Goal: Information Seeking & Learning: Learn about a topic

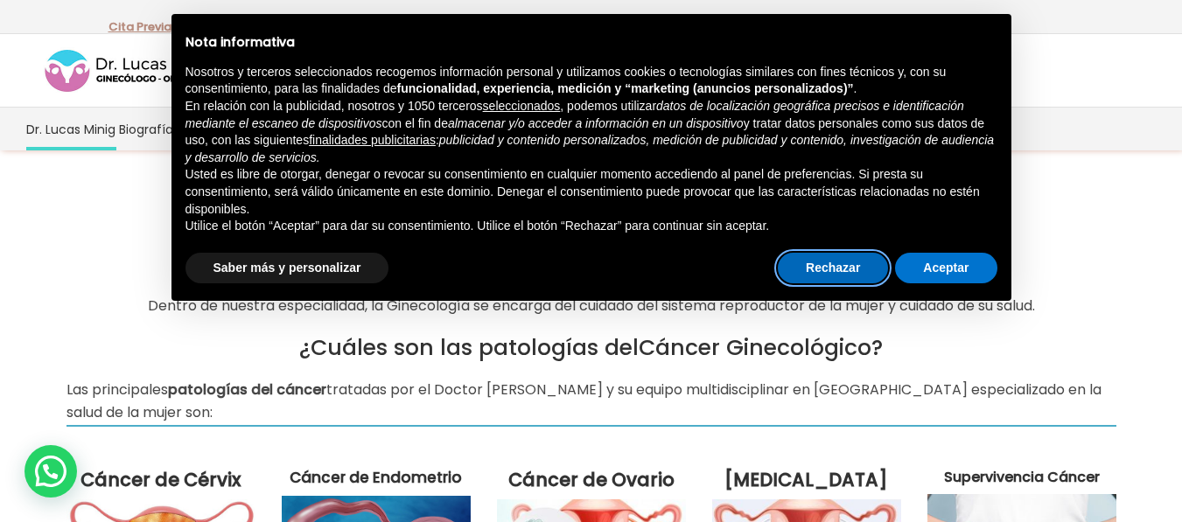
click at [847, 263] on button "Rechazar" at bounding box center [833, 269] width 110 height 32
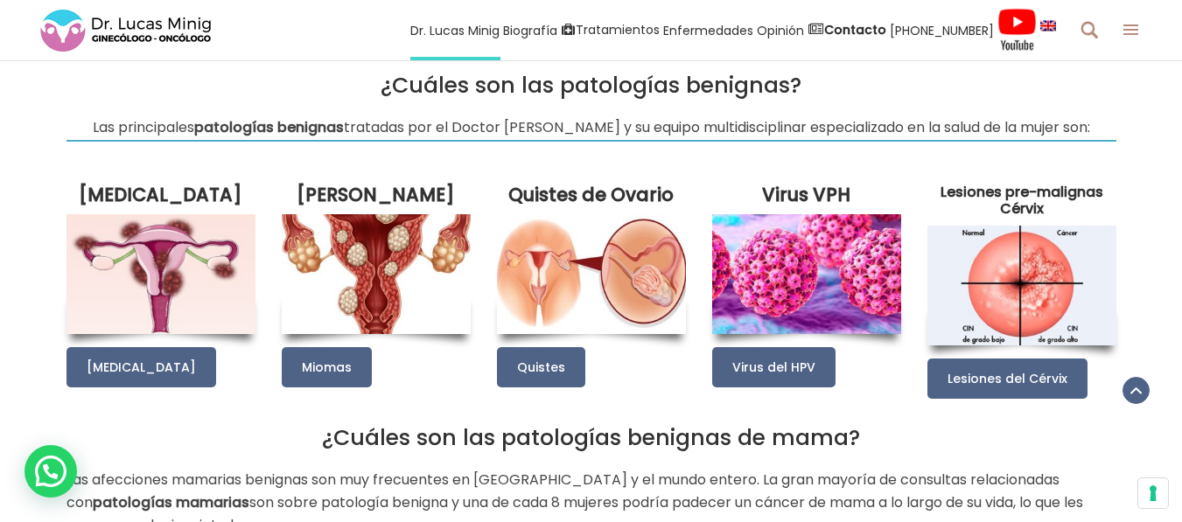
scroll to position [620, 0]
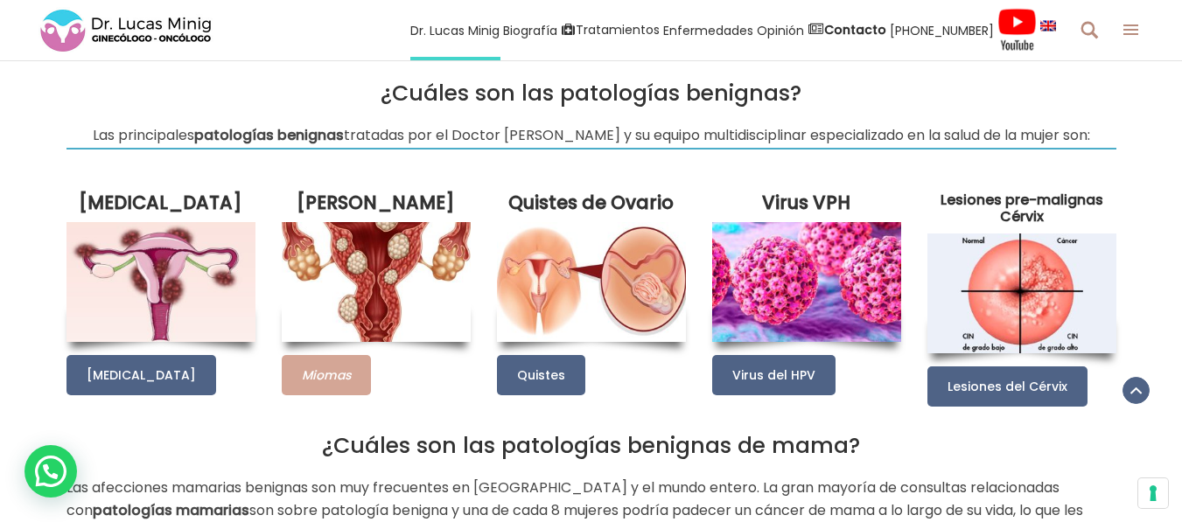
click at [324, 394] on link "Miomas" at bounding box center [326, 375] width 89 height 40
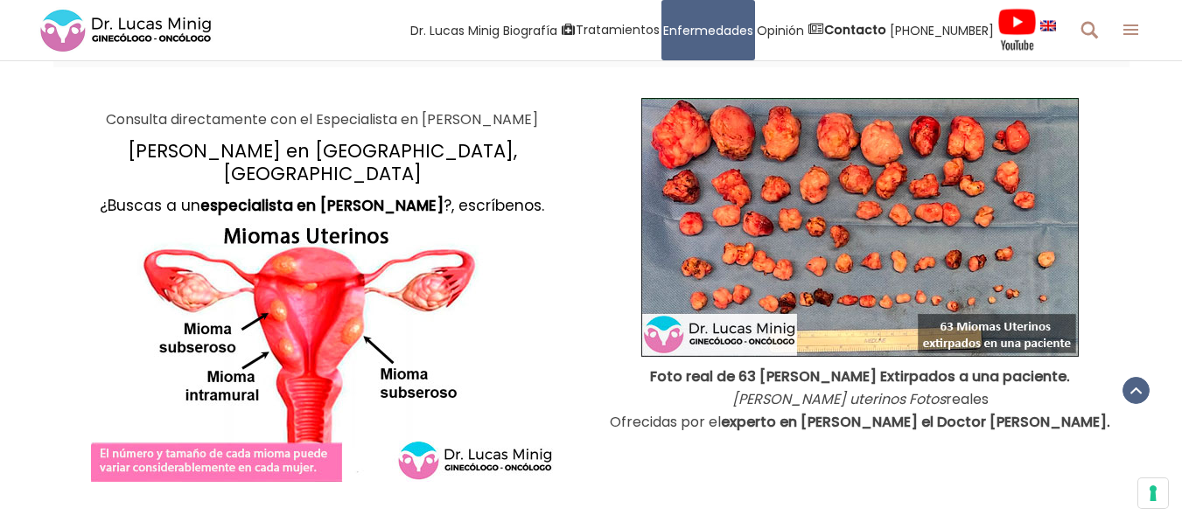
scroll to position [1741, 0]
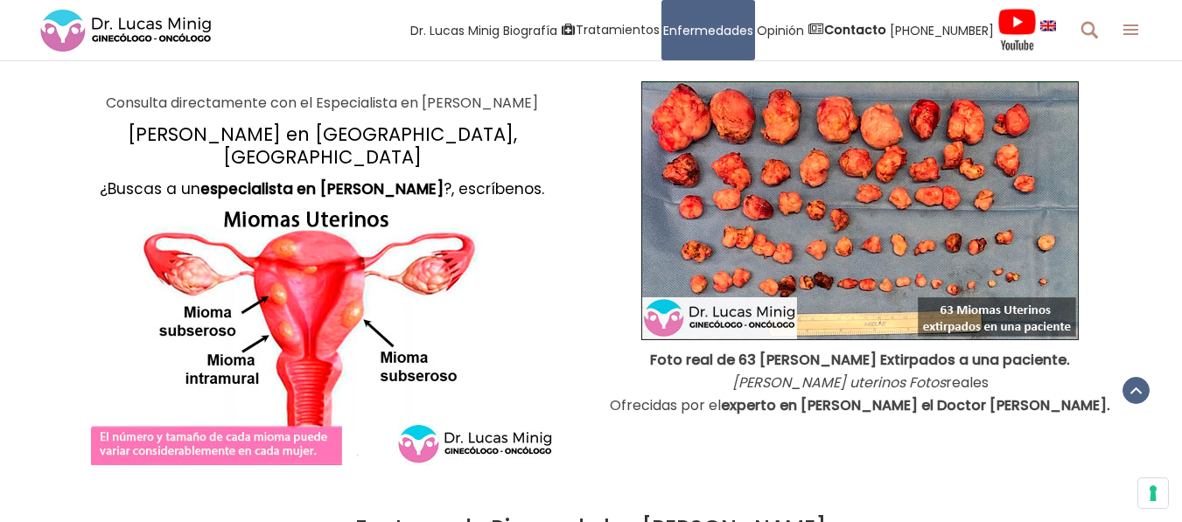
drag, startPoint x: 1195, startPoint y: 26, endPoint x: 1195, endPoint y: 120, distance: 93.6
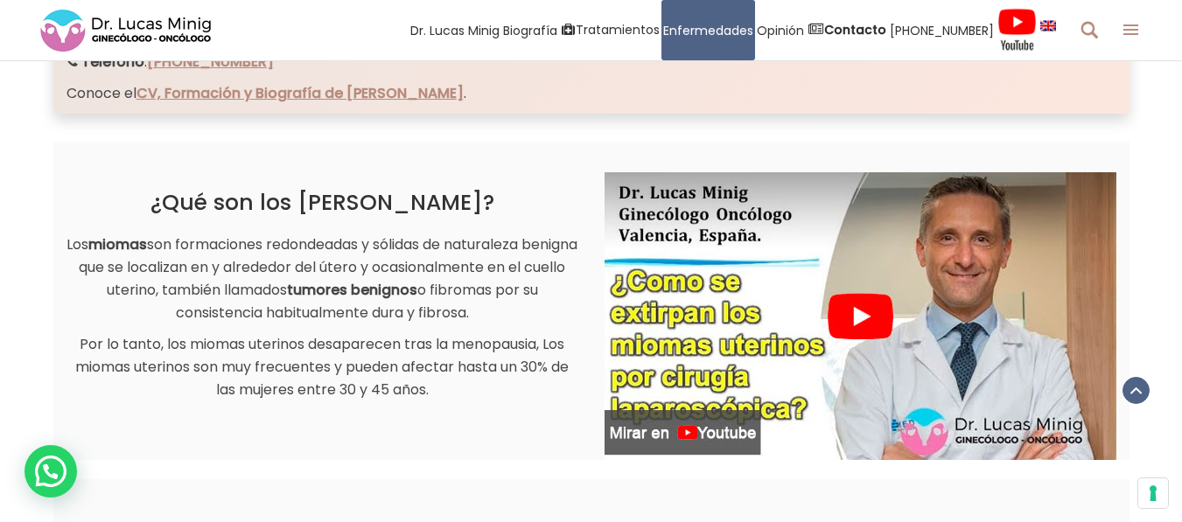
scroll to position [968, 0]
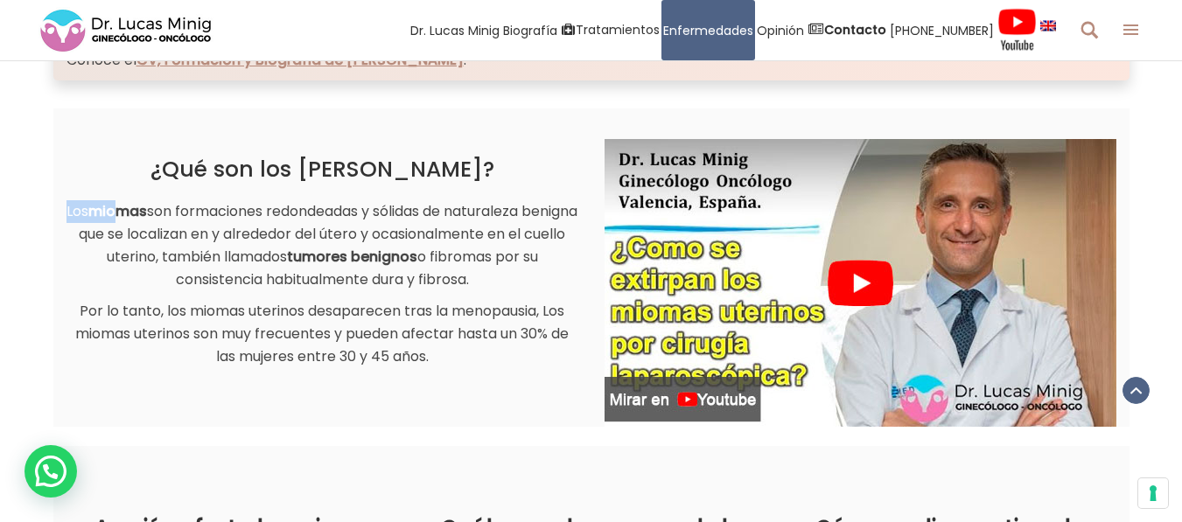
drag, startPoint x: 71, startPoint y: 205, endPoint x: 137, endPoint y: 203, distance: 65.7
click at [137, 203] on p "Los miomas son formaciones redondeadas y sólidas de naturaleza benigna que se l…" at bounding box center [323, 245] width 512 height 91
drag, startPoint x: 128, startPoint y: 172, endPoint x: 78, endPoint y: 156, distance: 52.6
click at [78, 156] on div "¿Qué son los Miomas Uterinos? Los miomas son formaciones redondeadas y sólidas …" at bounding box center [322, 239] width 538 height 260
drag, startPoint x: 297, startPoint y: 172, endPoint x: 478, endPoint y: 158, distance: 181.6
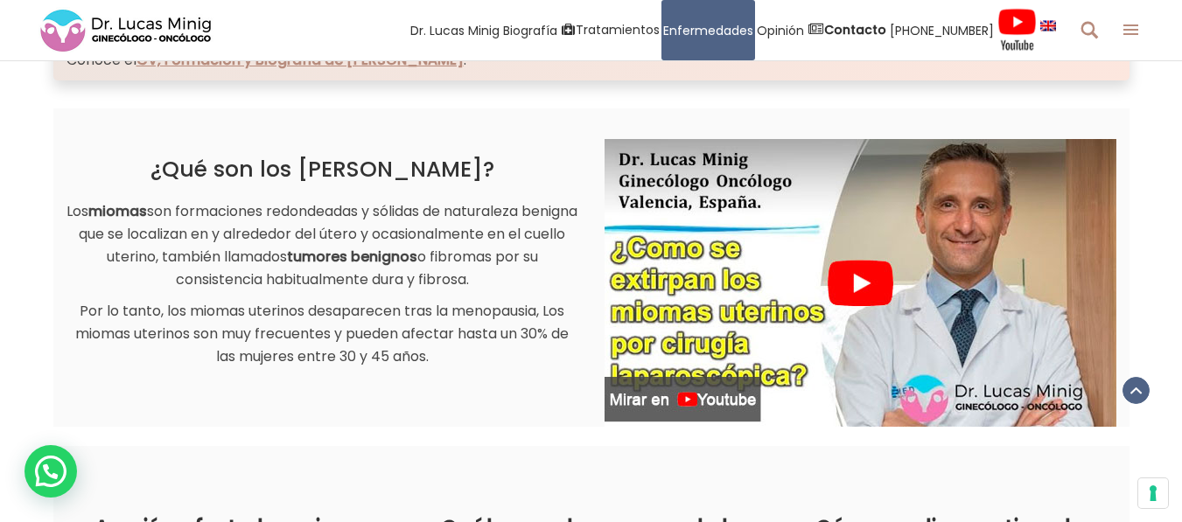
click at [478, 158] on h2 "¿Qué son los Miomas Uterinos?" at bounding box center [323, 170] width 512 height 26
copy h2 "[PERSON_NAME]"
drag, startPoint x: 89, startPoint y: 207, endPoint x: 473, endPoint y: 278, distance: 389.8
click at [473, 278] on p "Los miomas son formaciones redondeadas y sólidas de naturaleza benigna que se l…" at bounding box center [323, 245] width 512 height 91
copy p "Los miomas son formaciones redondeadas y sólidas de naturaleza benigna que se l…"
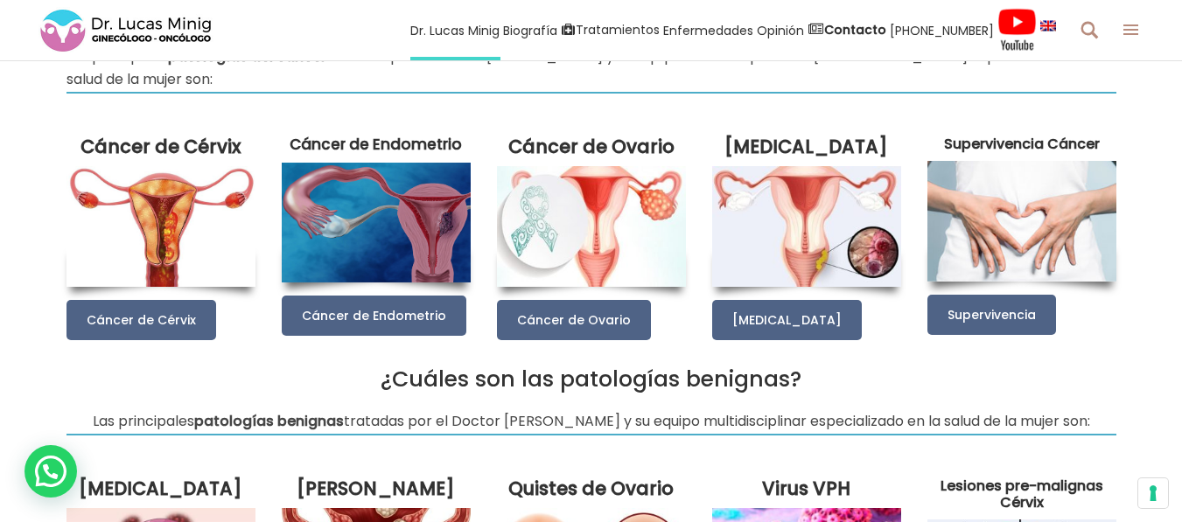
scroll to position [294, 0]
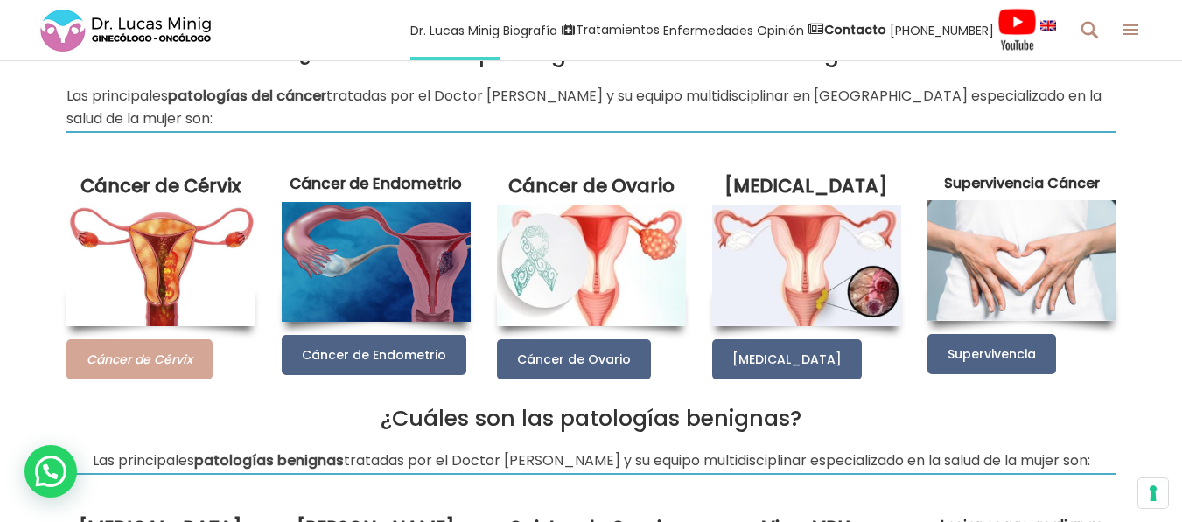
click at [101, 370] on link "Cáncer de Cérvix" at bounding box center [140, 360] width 146 height 40
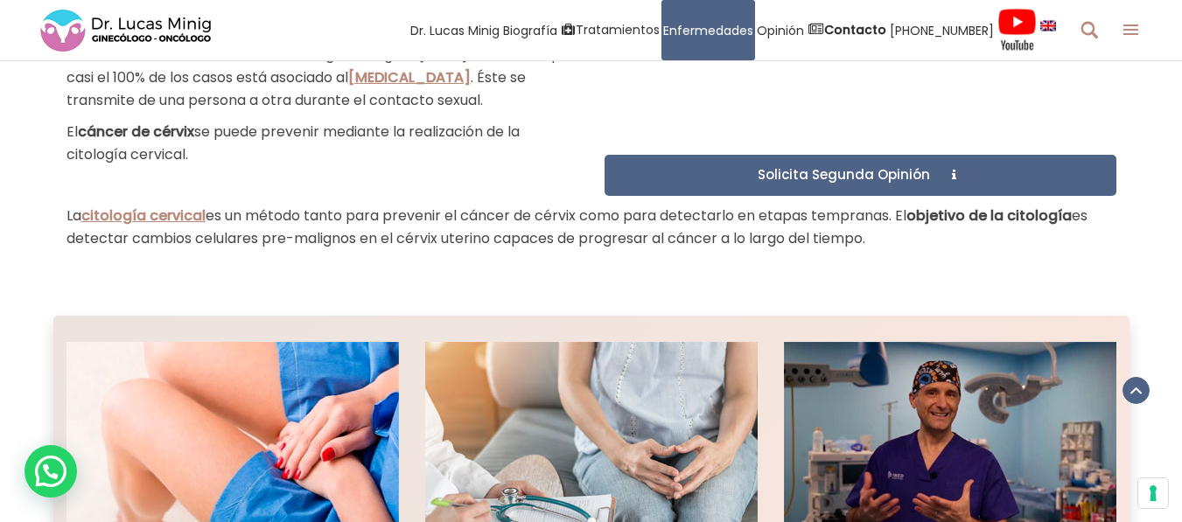
scroll to position [1391, 0]
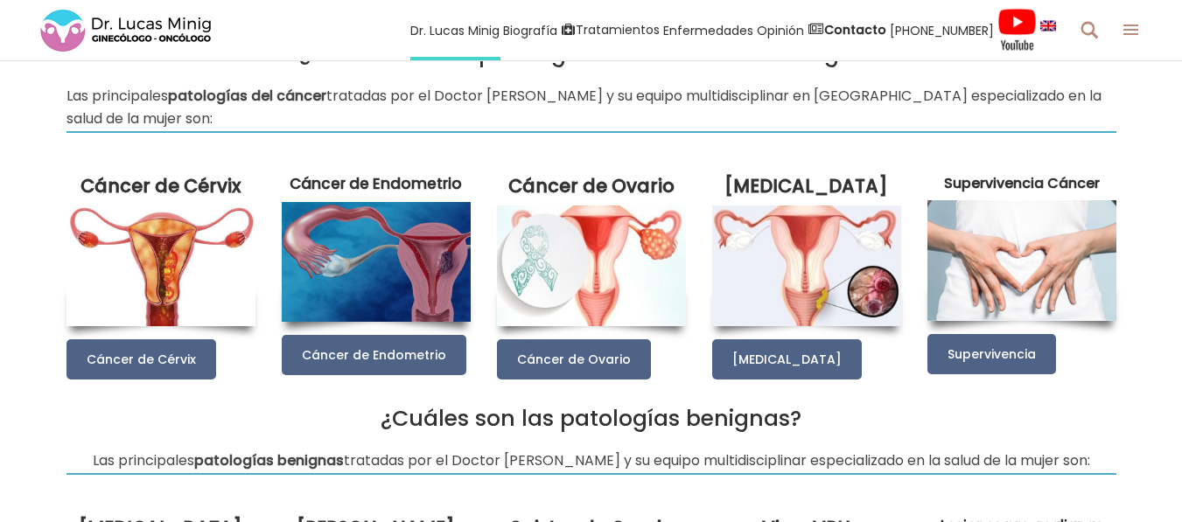
scroll to position [294, 0]
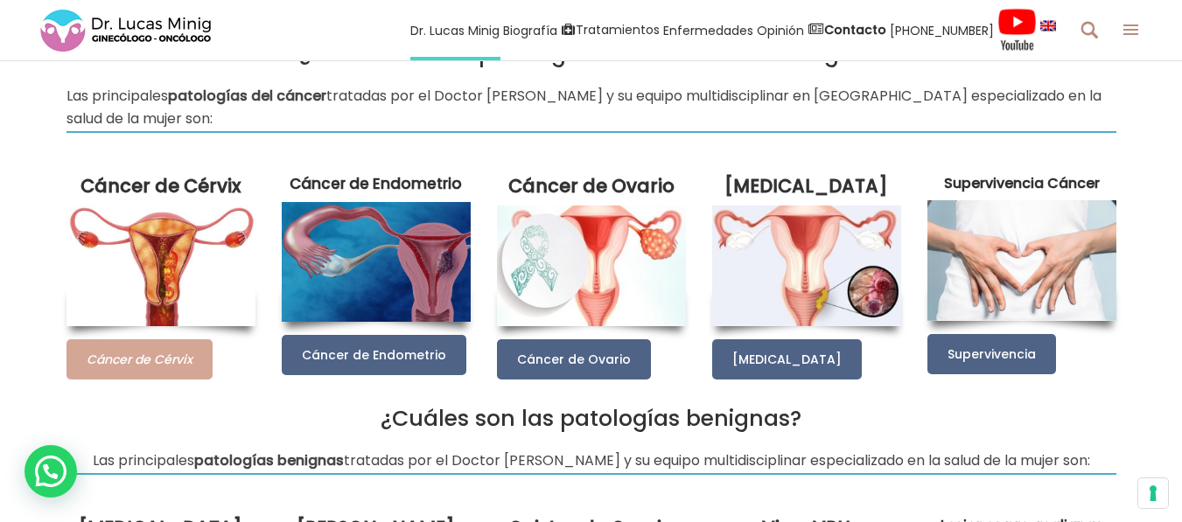
click at [185, 370] on link "Cáncer de Cérvix" at bounding box center [140, 360] width 146 height 40
click at [179, 374] on link "Cáncer de Cérvix" at bounding box center [140, 360] width 146 height 40
click at [190, 299] on img at bounding box center [161, 266] width 189 height 120
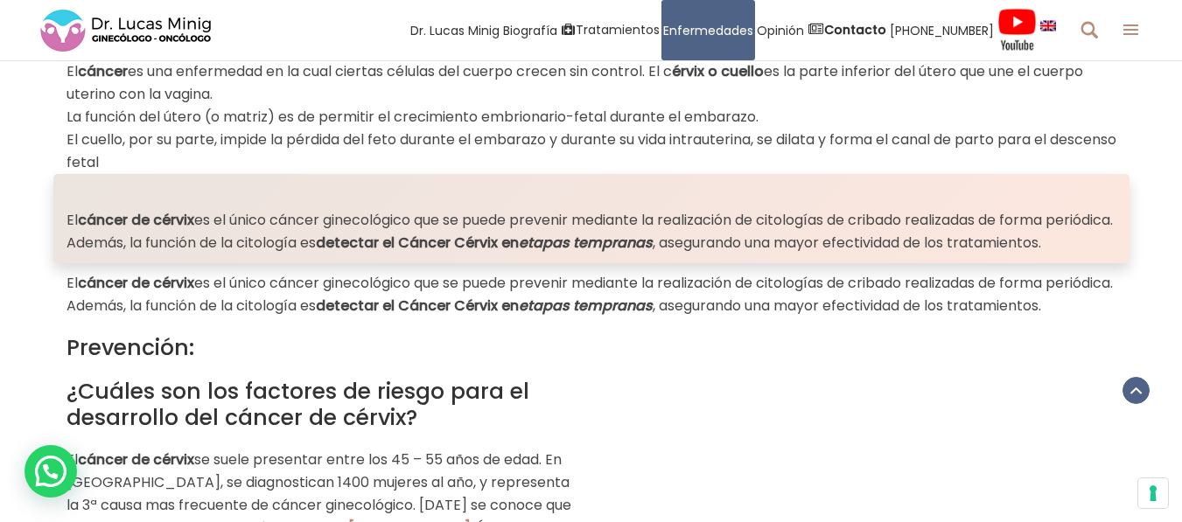
scroll to position [862, 0]
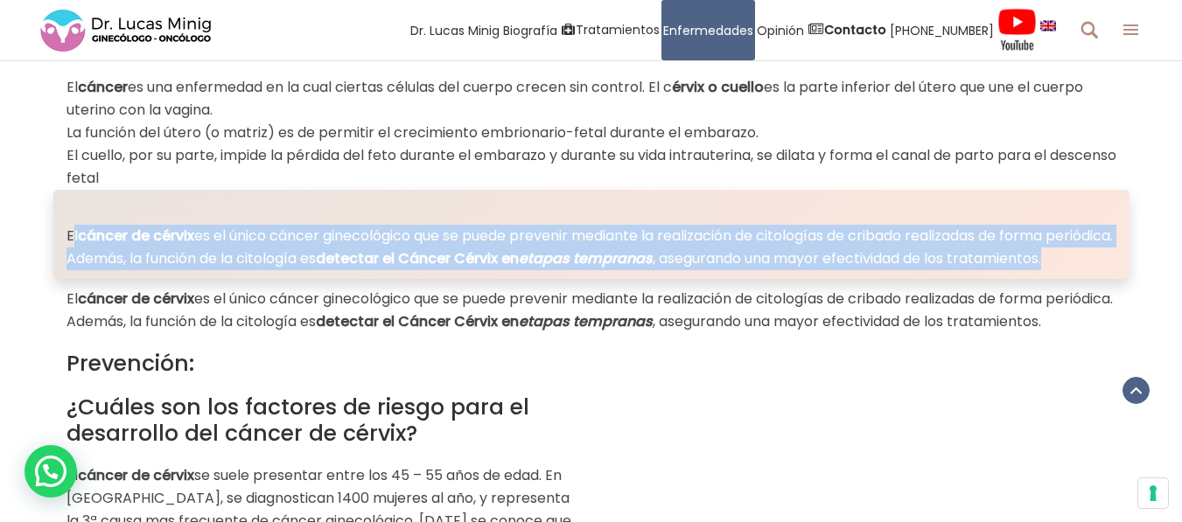
drag, startPoint x: 70, startPoint y: 230, endPoint x: 232, endPoint y: 283, distance: 170.2
click at [232, 270] on p "El cáncer de cérvix es el único cáncer ginecológico que se puede prevenir media…" at bounding box center [592, 248] width 1050 height 46
click at [208, 279] on div "El cáncer de cérvix es el único cáncer ginecológico que se puede prevenir media…" at bounding box center [591, 234] width 1076 height 89
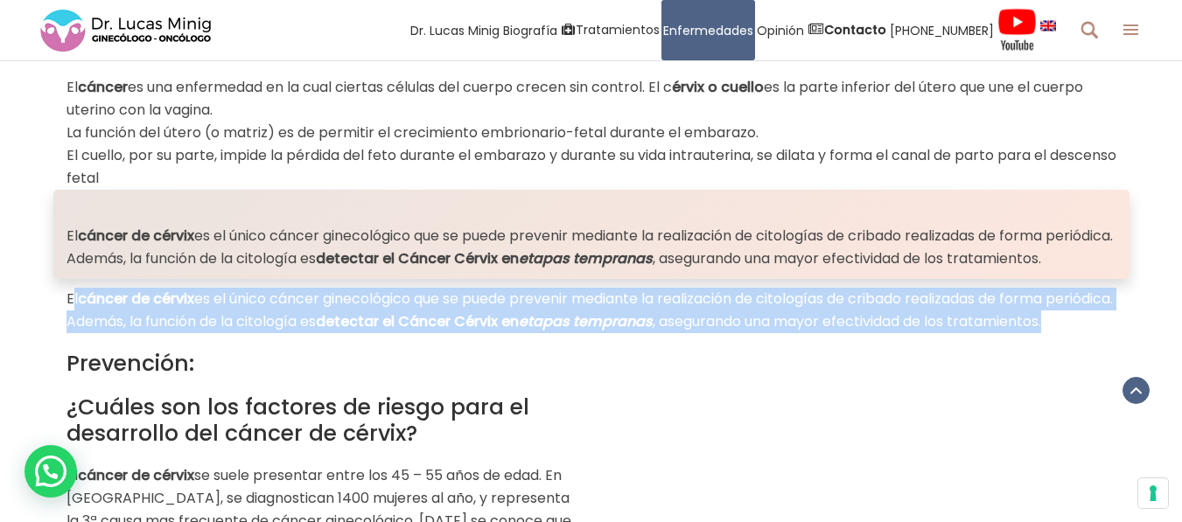
drag, startPoint x: 70, startPoint y: 323, endPoint x: 163, endPoint y: 368, distance: 103.3
click at [163, 333] on p "El cáncer de cérvix es el único cáncer ginecológico que se puede prevenir media…" at bounding box center [592, 311] width 1050 height 46
click at [192, 333] on p "El cáncer de cérvix es el único cáncer ginecológico que se puede prevenir media…" at bounding box center [592, 311] width 1050 height 46
drag, startPoint x: 50, startPoint y: 313, endPoint x: 169, endPoint y: 362, distance: 128.7
click at [169, 333] on div "El cáncer de cérvix es el único cáncer ginecológico que se puede prevenir media…" at bounding box center [591, 306] width 1182 height 54
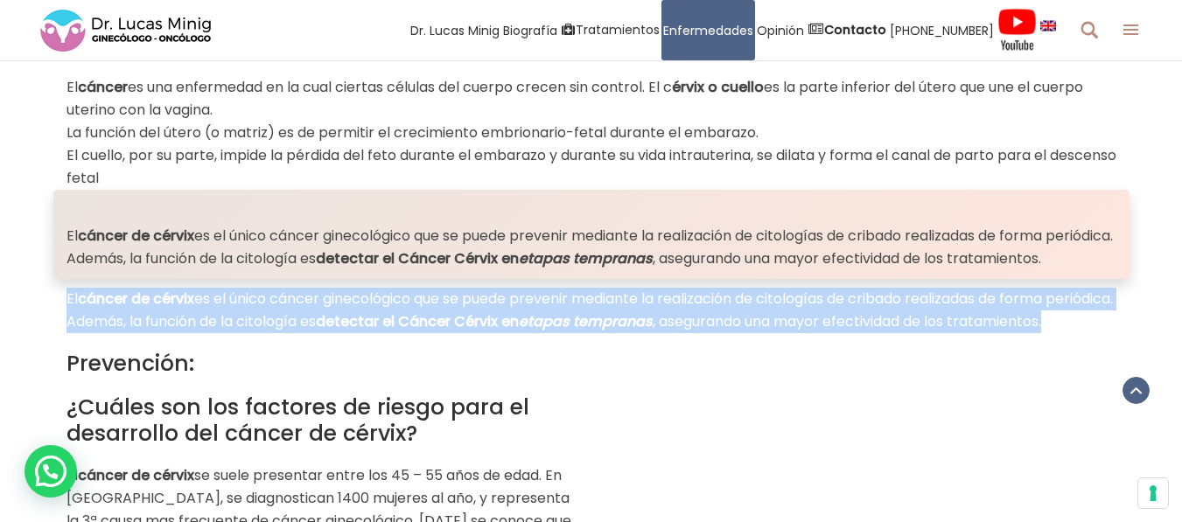
copy p "El cáncer de cérvix es el único cáncer ginecológico que se puede prevenir media…"
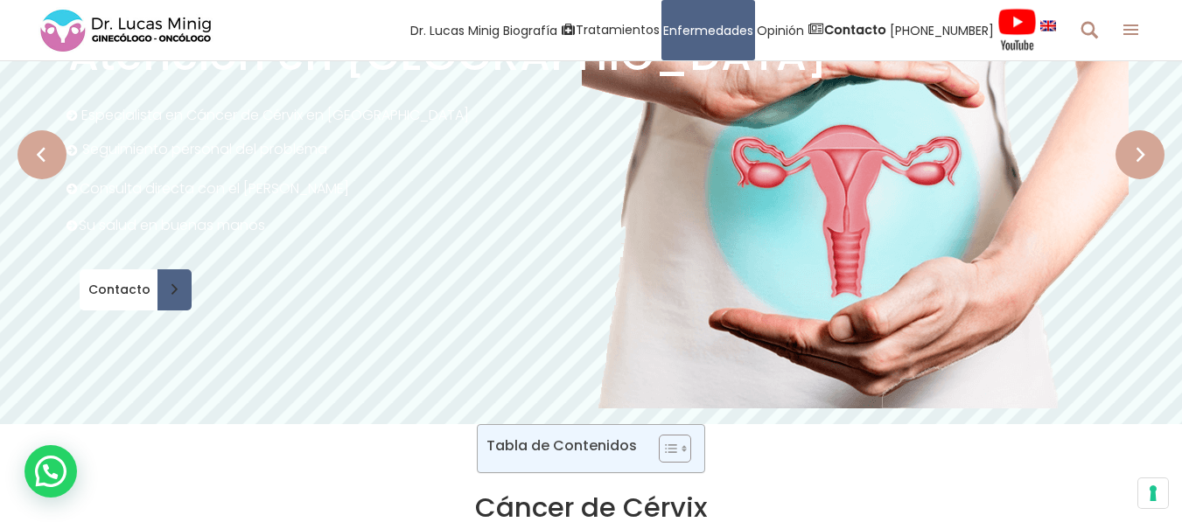
scroll to position [204, 0]
